Goal: Check status: Check status

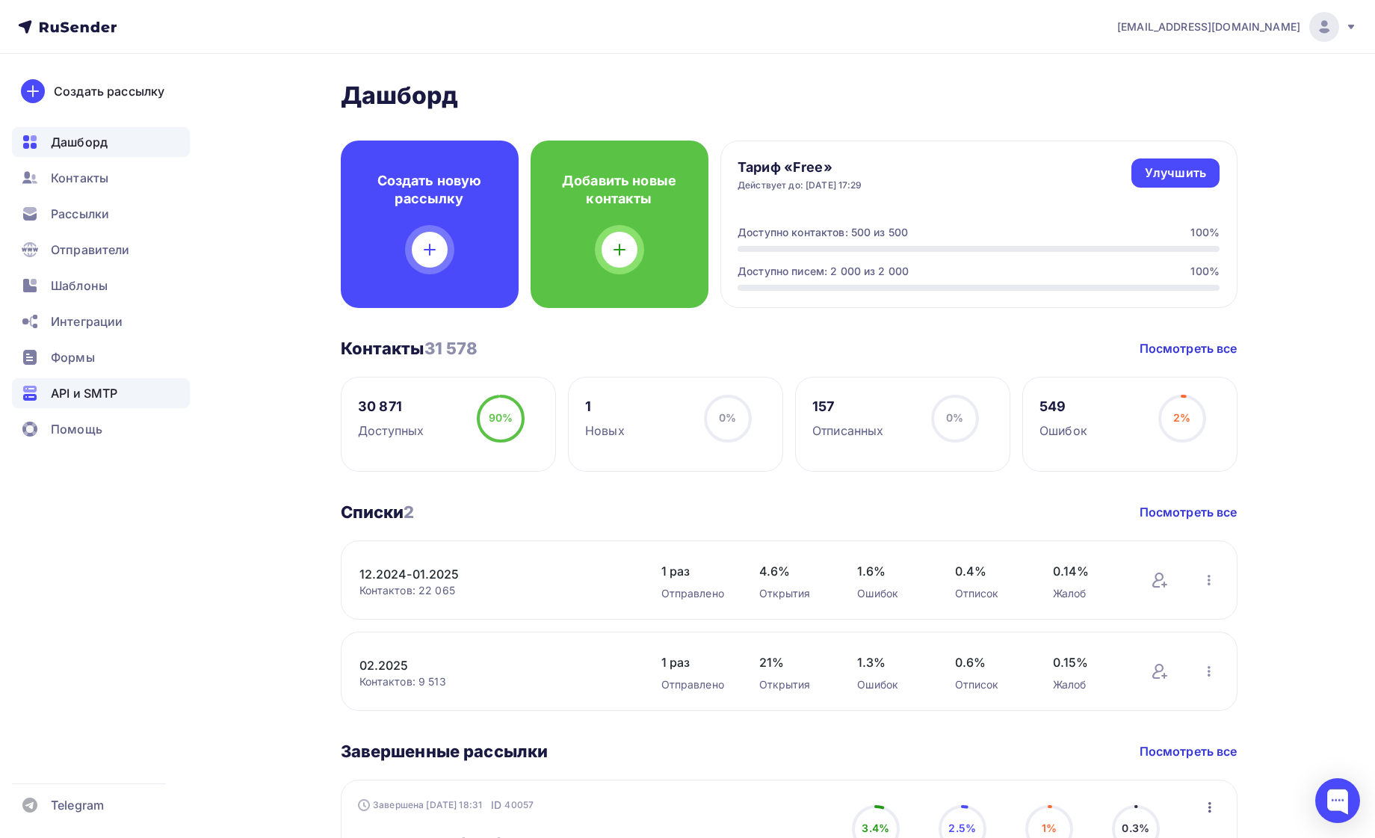
click at [106, 392] on span "API и SMTP" at bounding box center [84, 393] width 67 height 18
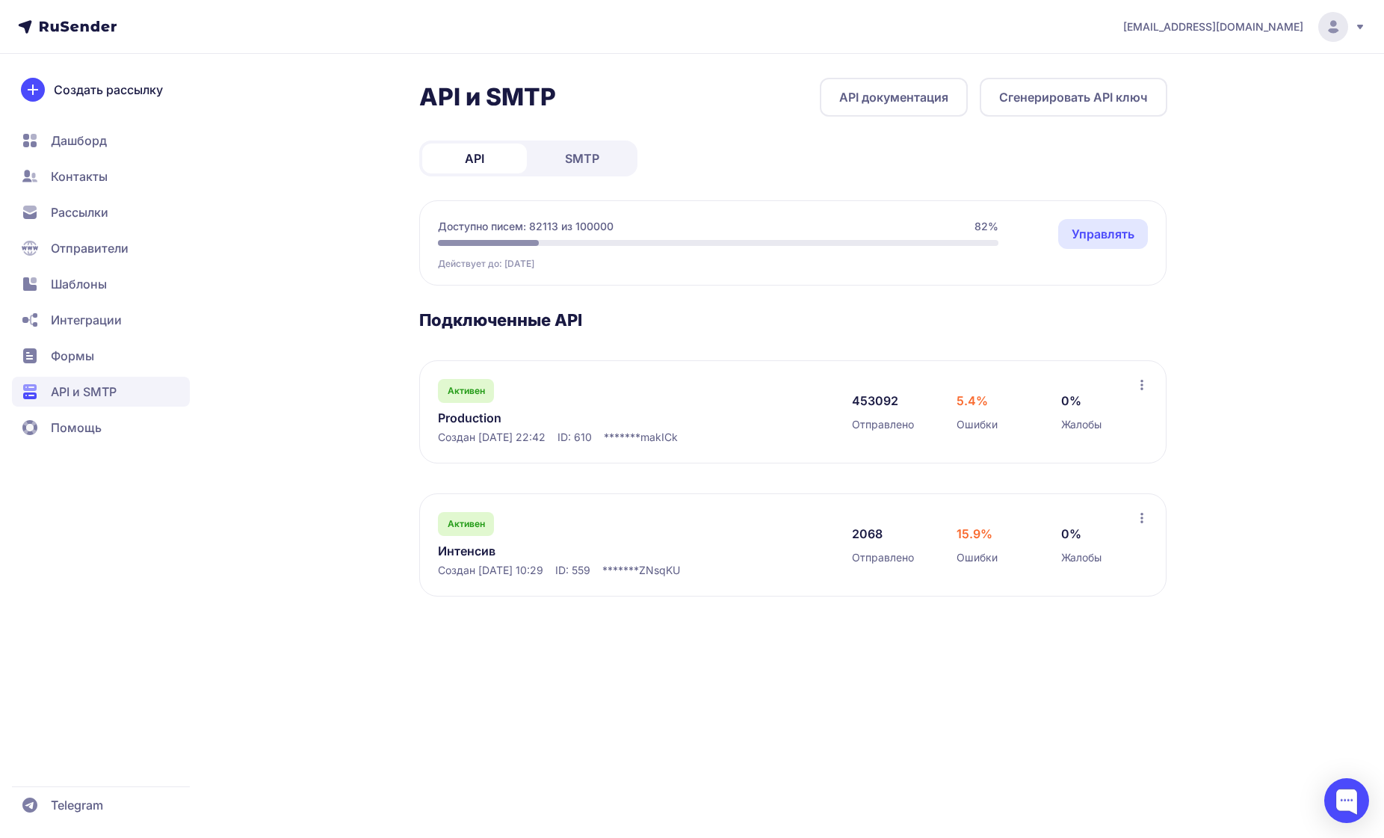
click at [474, 419] on link "Production" at bounding box center [591, 418] width 306 height 18
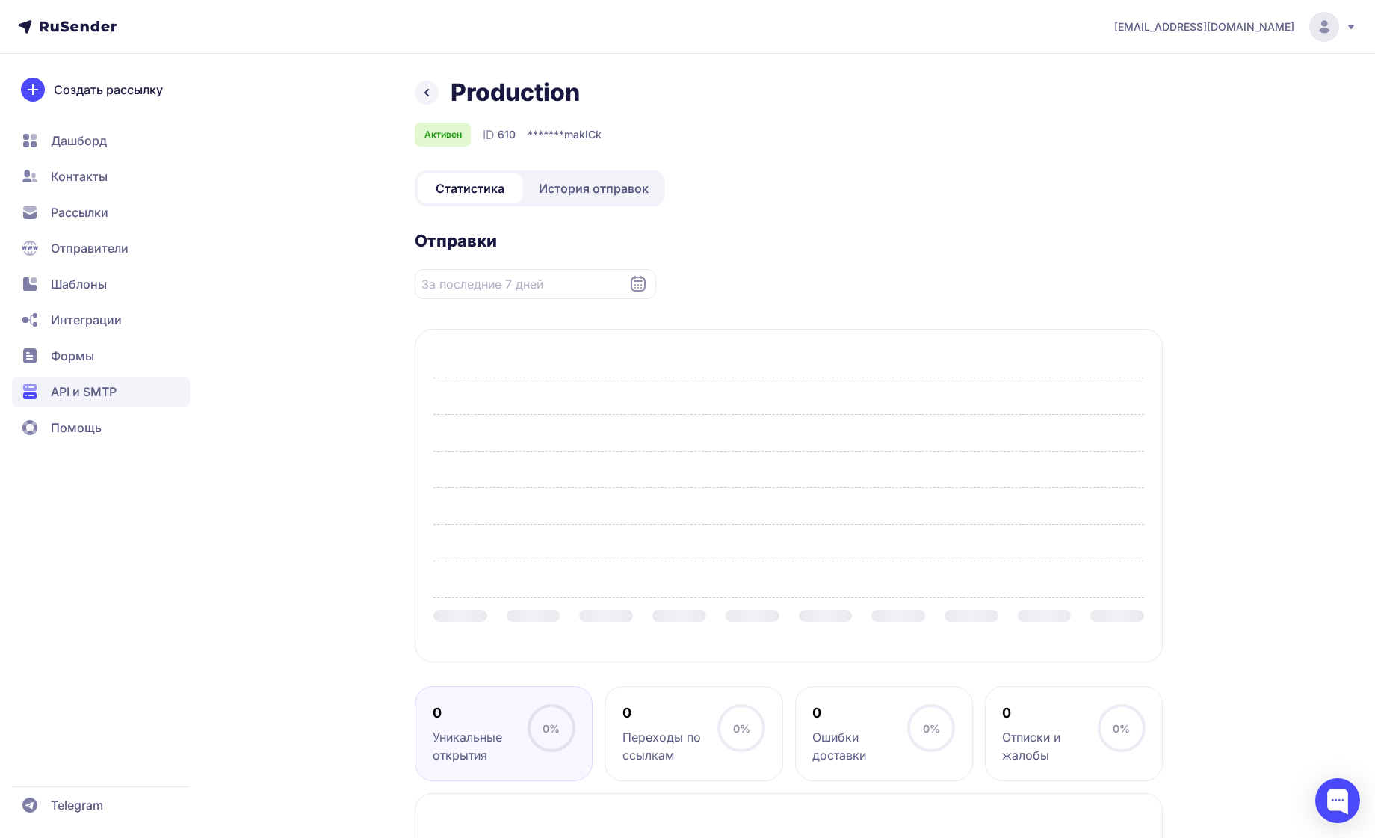
click at [627, 179] on link "История отправок" at bounding box center [593, 188] width 137 height 30
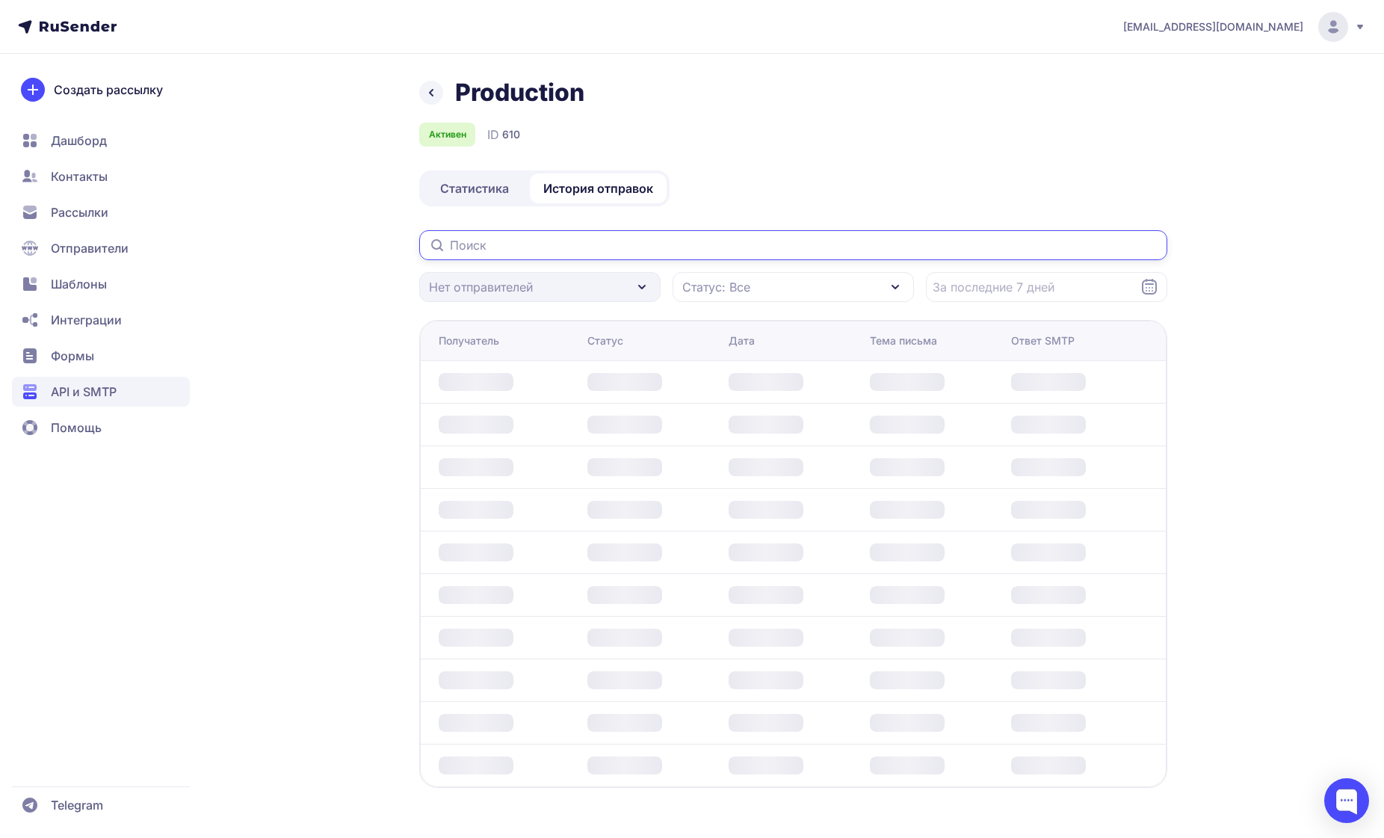
click at [592, 253] on input "text" at bounding box center [793, 245] width 748 height 30
type input "[EMAIL_ADDRESS][DOMAIN_NAME]"
click at [1213, 181] on div "Production Активен ID 610 Статистика История отправок [EMAIL_ADDRESS][DOMAIN_NA…" at bounding box center [692, 451] width 1076 height 746
click at [637, 242] on input "[EMAIL_ADDRESS][DOMAIN_NAME]" at bounding box center [793, 245] width 748 height 30
